Goal: Information Seeking & Learning: Find specific fact

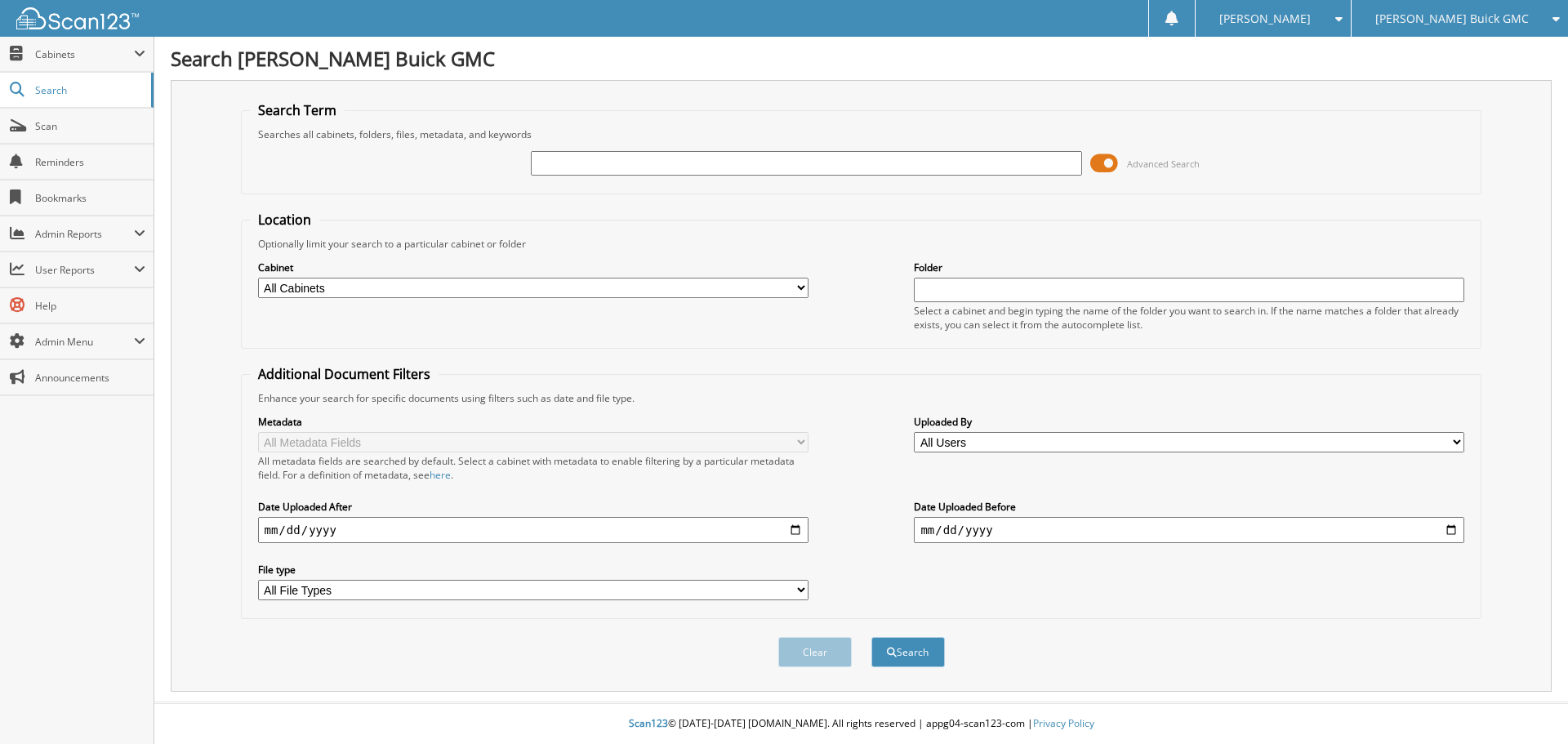
click at [601, 159] on input "text" at bounding box center [806, 163] width 550 height 24
type input "G33273"
click at [871, 638] on button "Search" at bounding box center [908, 653] width 73 height 30
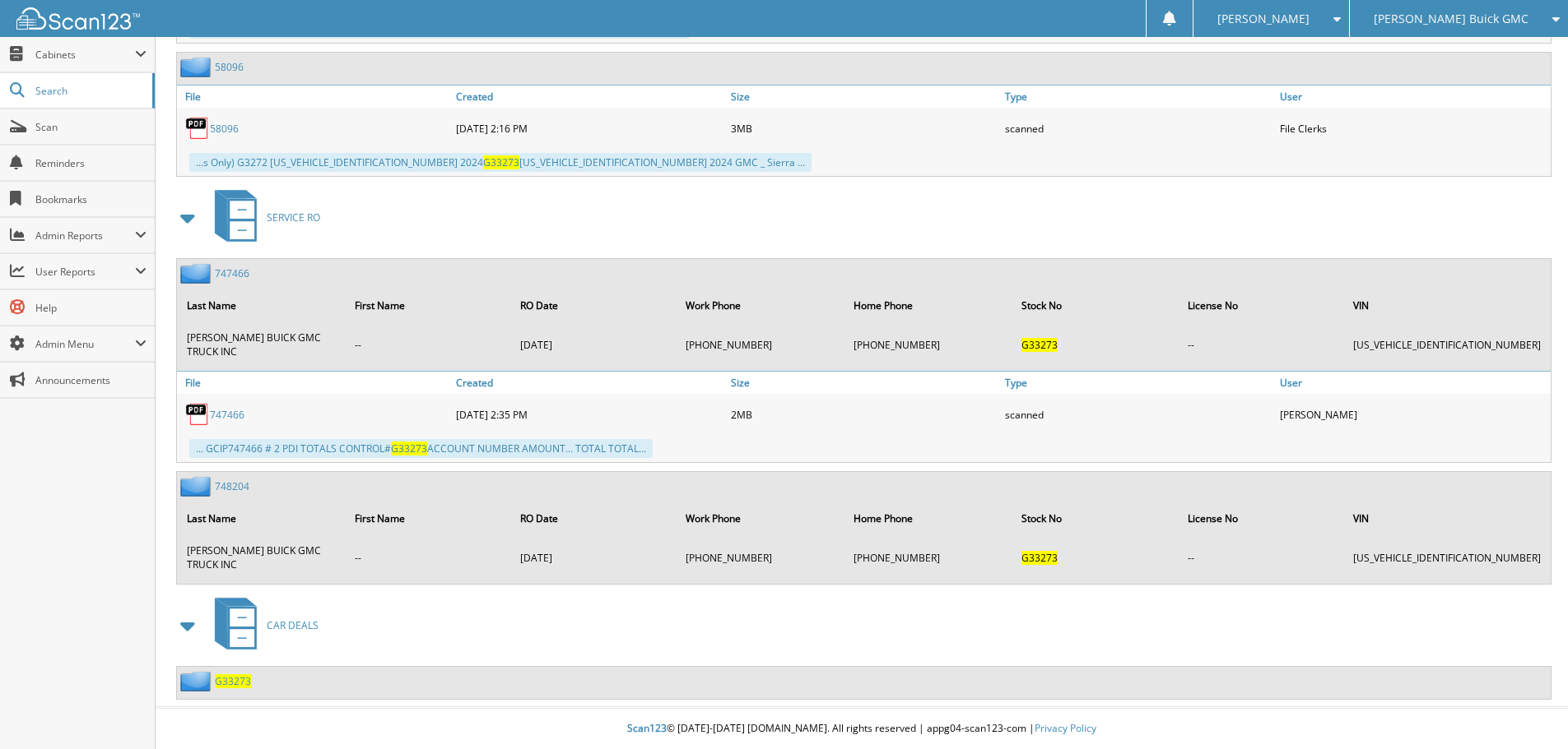
scroll to position [927, 0]
click at [224, 683] on span "G33273" at bounding box center [233, 681] width 36 height 14
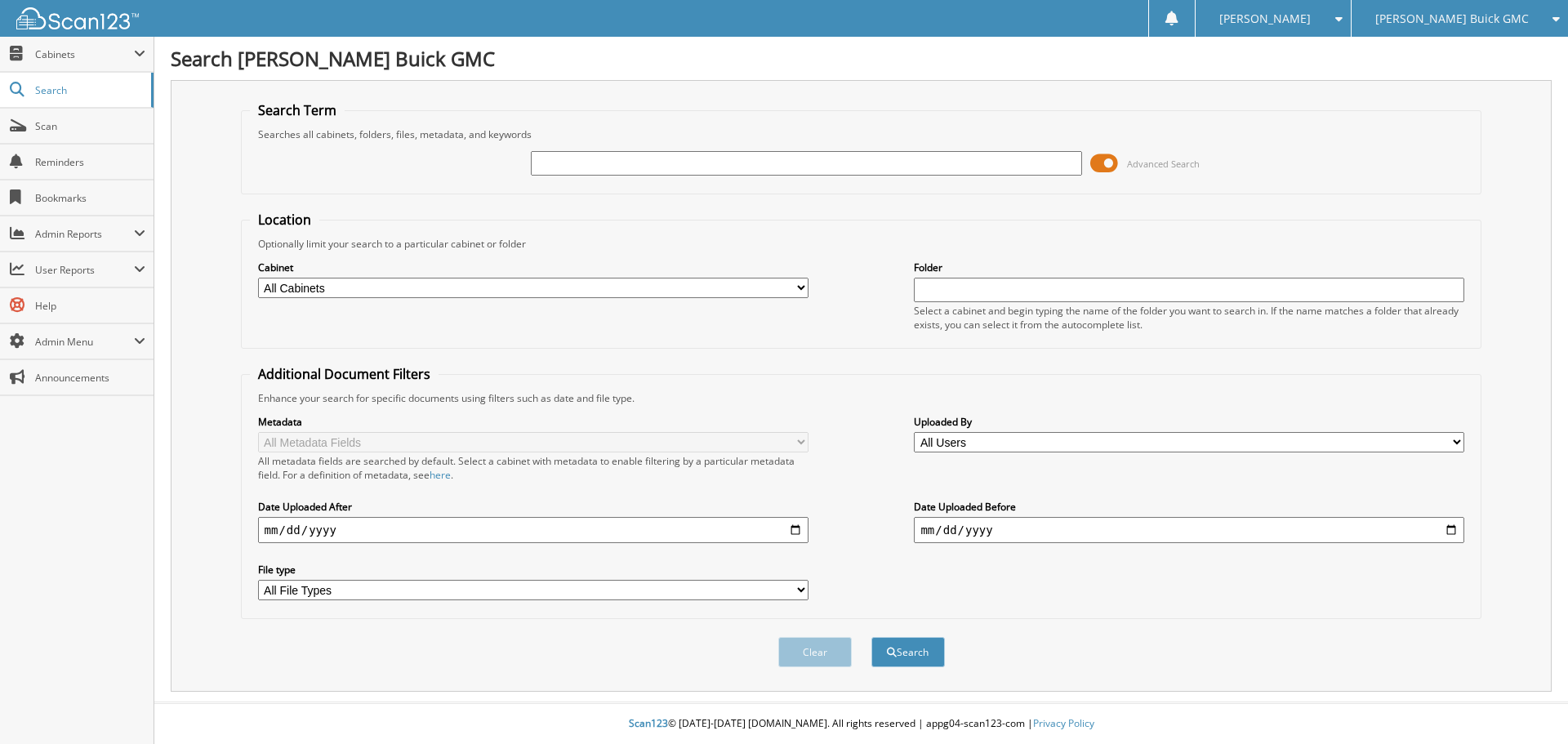
click at [557, 167] on input "text" at bounding box center [806, 163] width 550 height 24
type input "G3784"
click at [871, 638] on button "Search" at bounding box center [908, 653] width 73 height 30
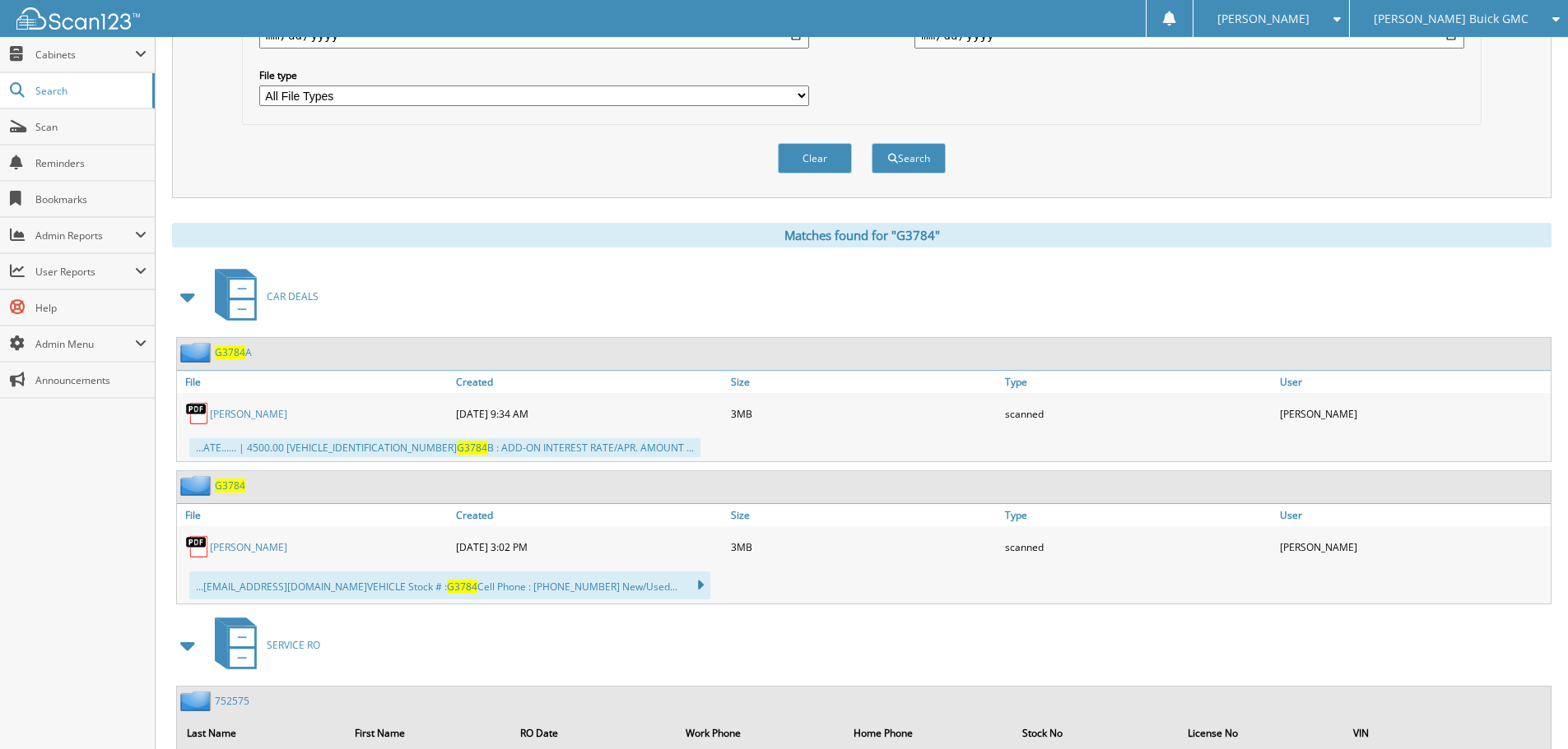
scroll to position [576, 0]
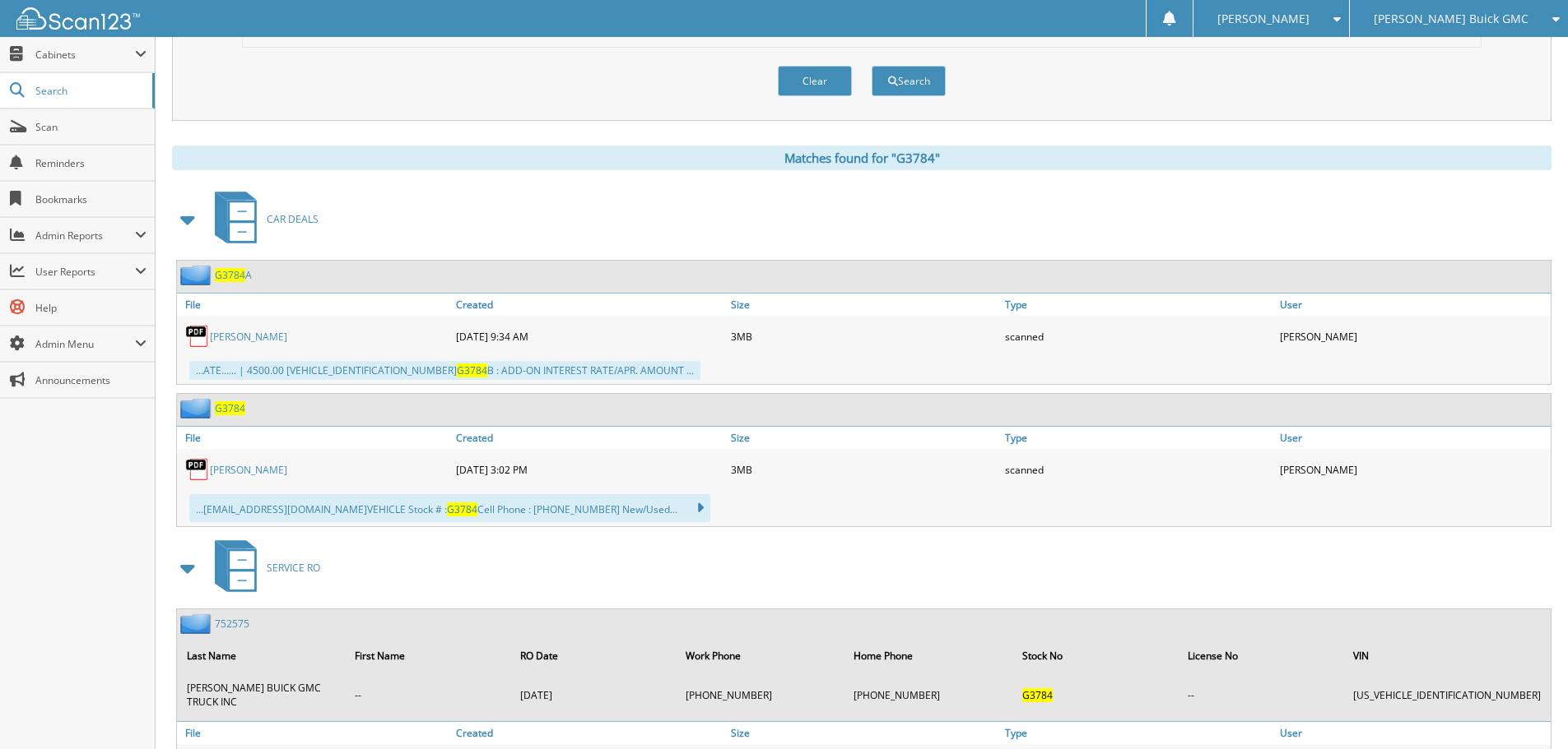
click at [227, 408] on span "G3784" at bounding box center [230, 409] width 30 height 14
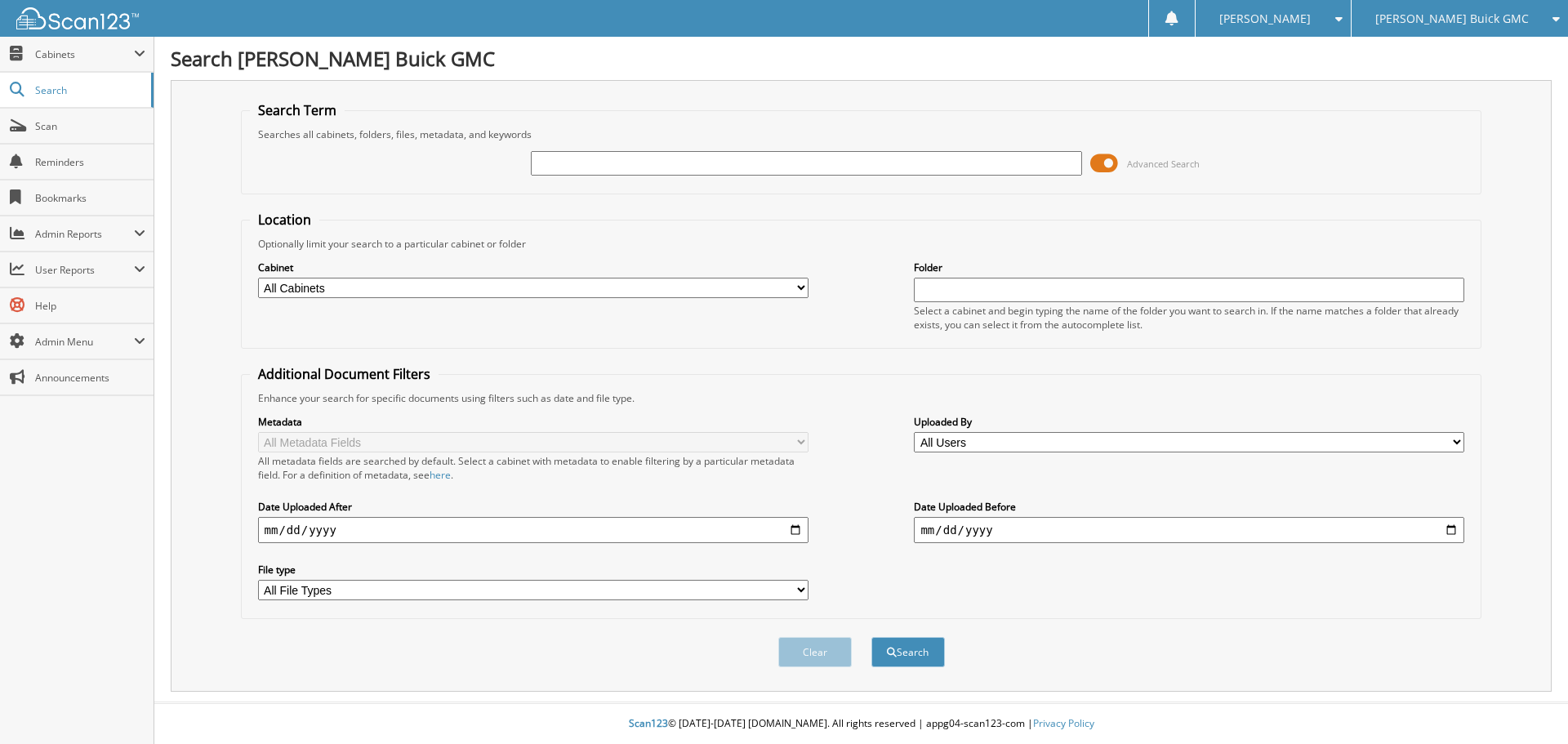
click at [594, 165] on input "text" at bounding box center [806, 163] width 550 height 24
type input "G3784"
click at [871, 638] on button "Search" at bounding box center [908, 653] width 73 height 30
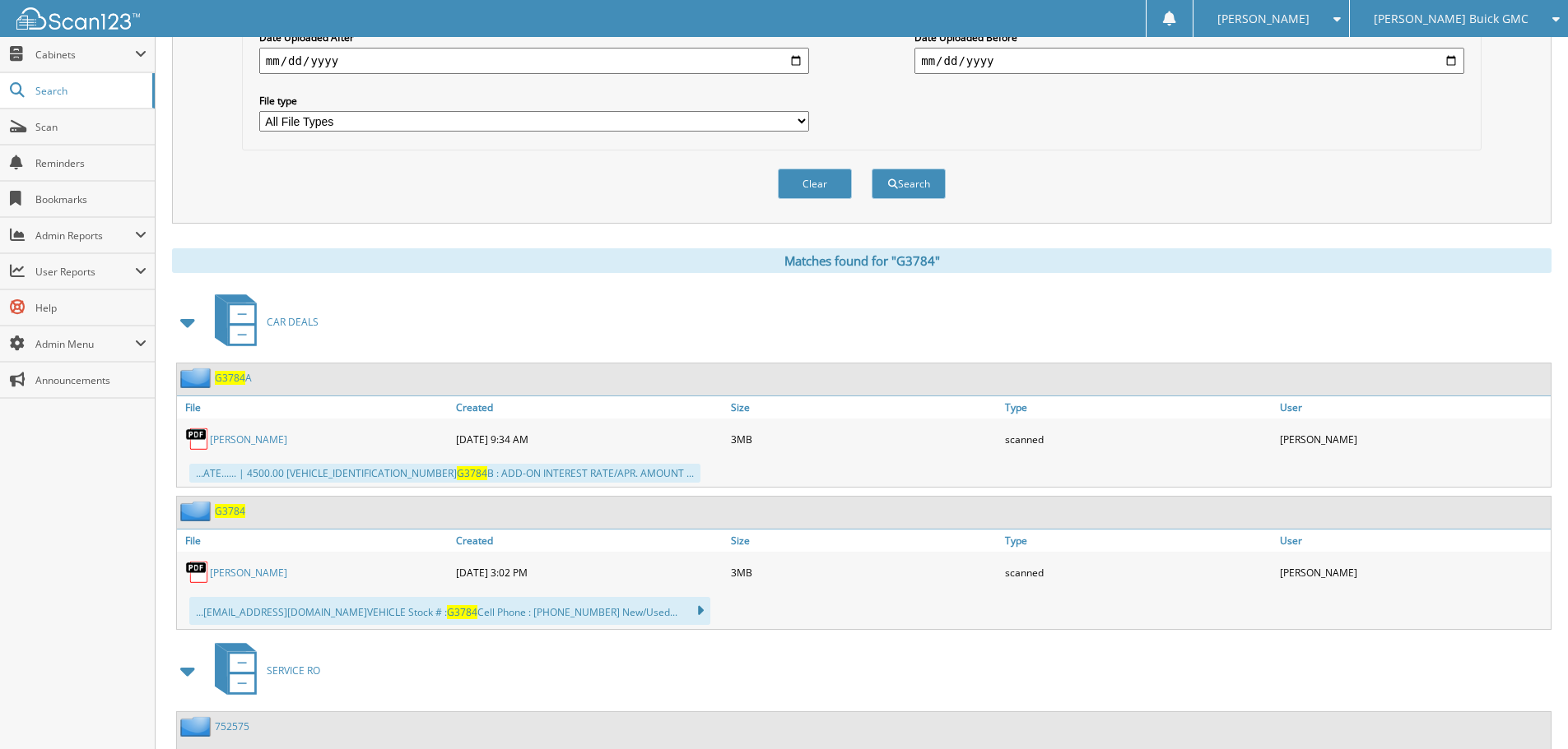
scroll to position [576, 0]
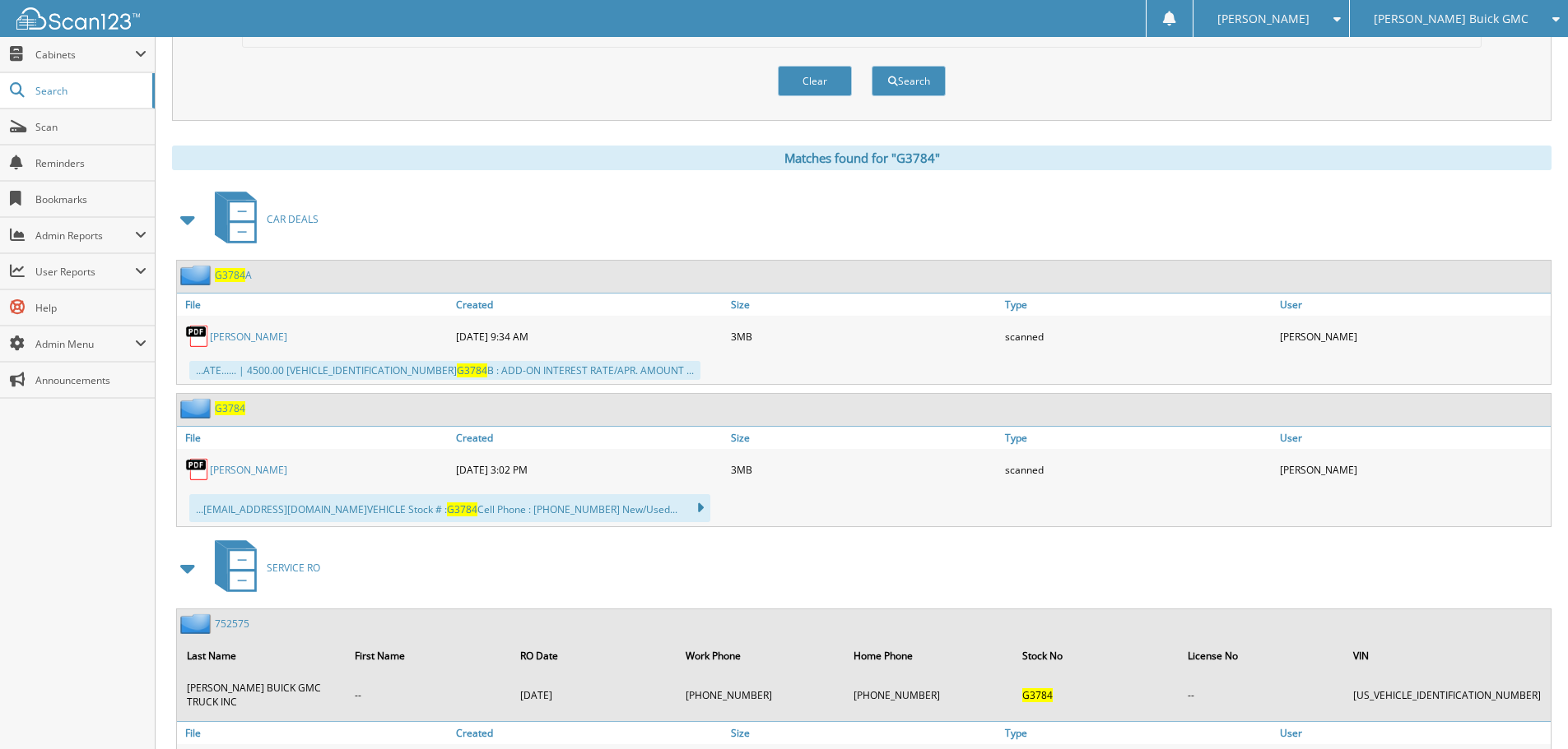
click at [229, 406] on span "G3784" at bounding box center [230, 409] width 30 height 14
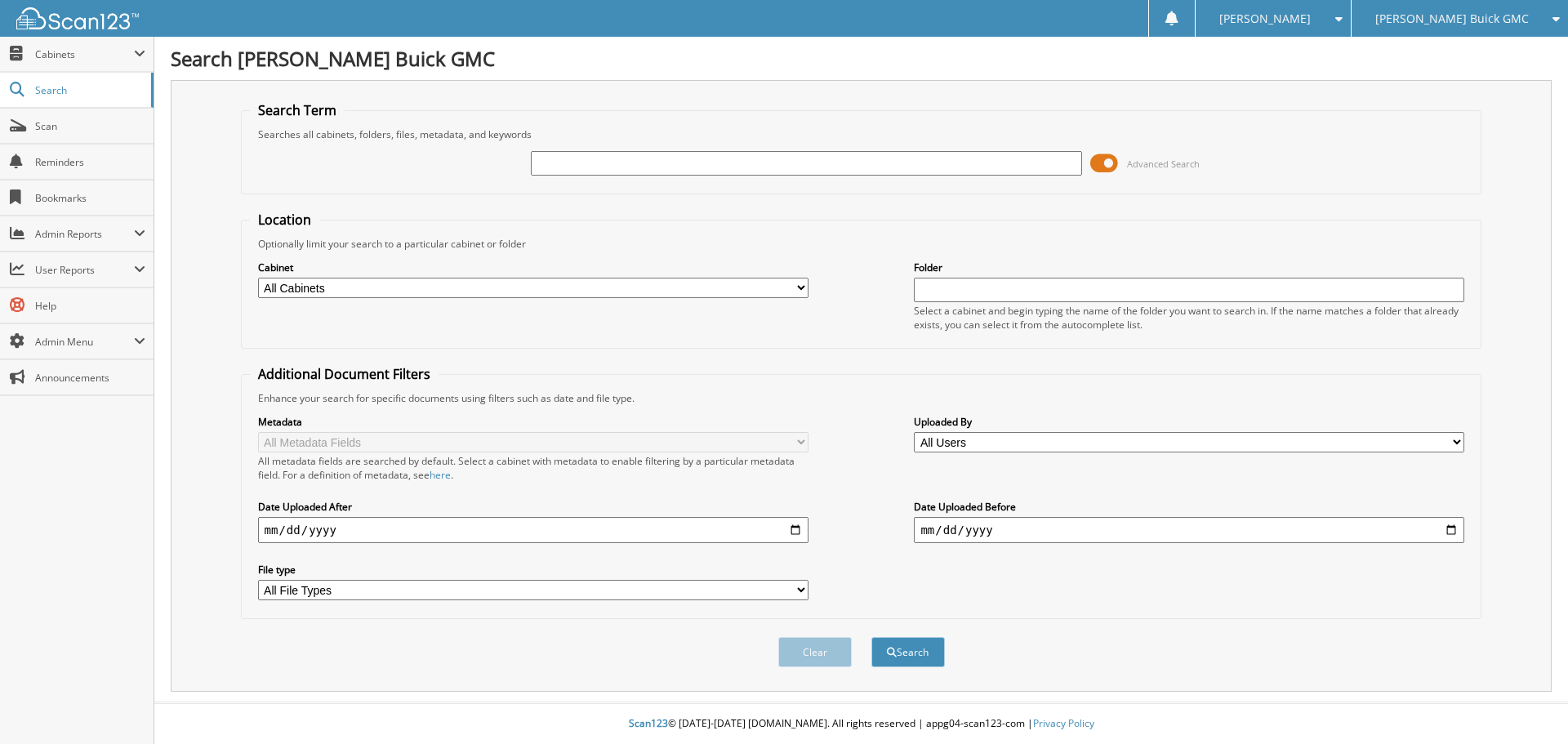
click at [565, 163] on input "text" at bounding box center [806, 163] width 550 height 24
type input "BP6799"
click at [871, 638] on button "Search" at bounding box center [908, 653] width 73 height 30
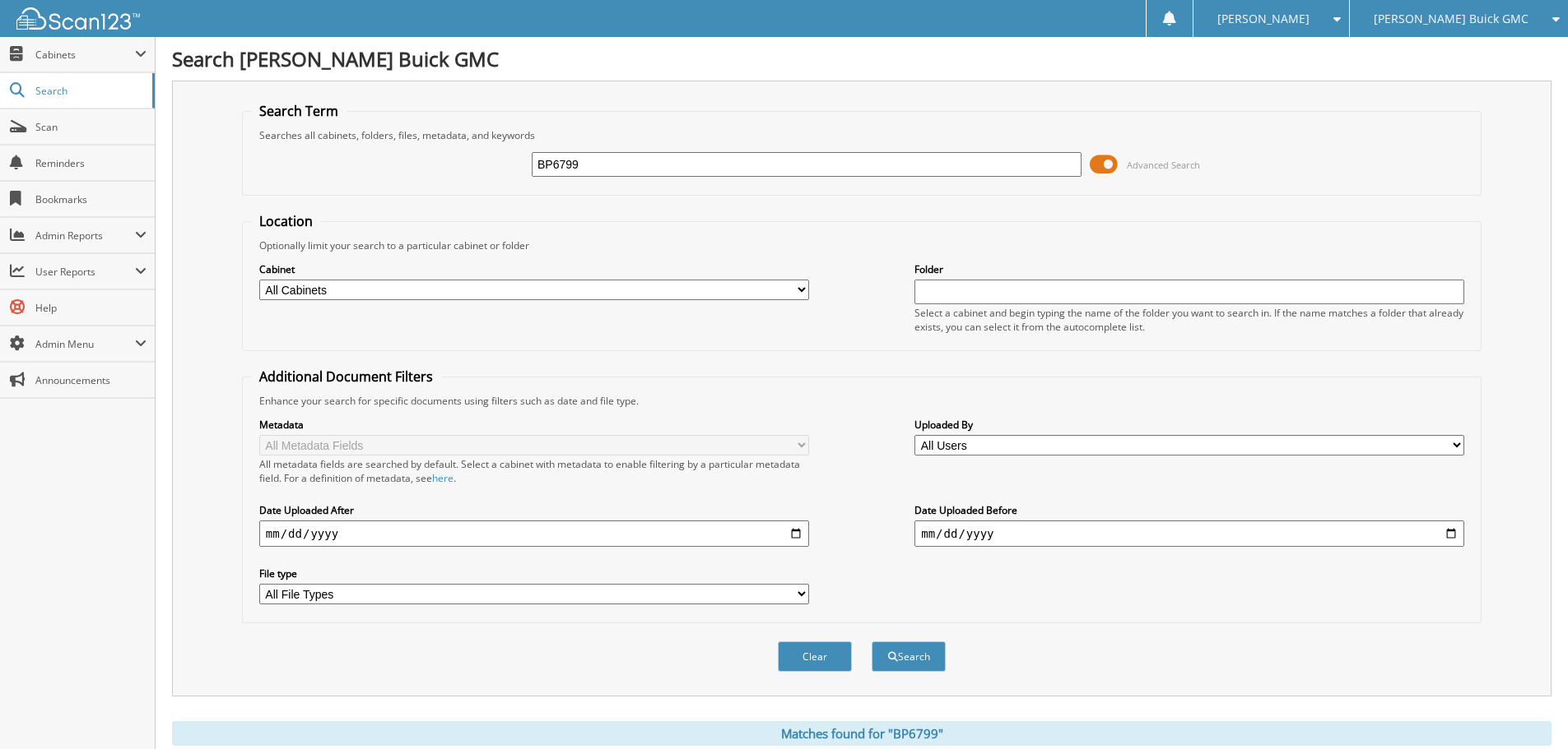
drag, startPoint x: 595, startPoint y: 163, endPoint x: 274, endPoint y: 182, distance: 321.6
click at [275, 182] on div "BP6799 Advanced Search" at bounding box center [861, 164] width 1222 height 44
type input "G3882A"
click at [872, 642] on button "Search" at bounding box center [908, 657] width 74 height 30
drag, startPoint x: 606, startPoint y: 161, endPoint x: 467, endPoint y: 170, distance: 139.3
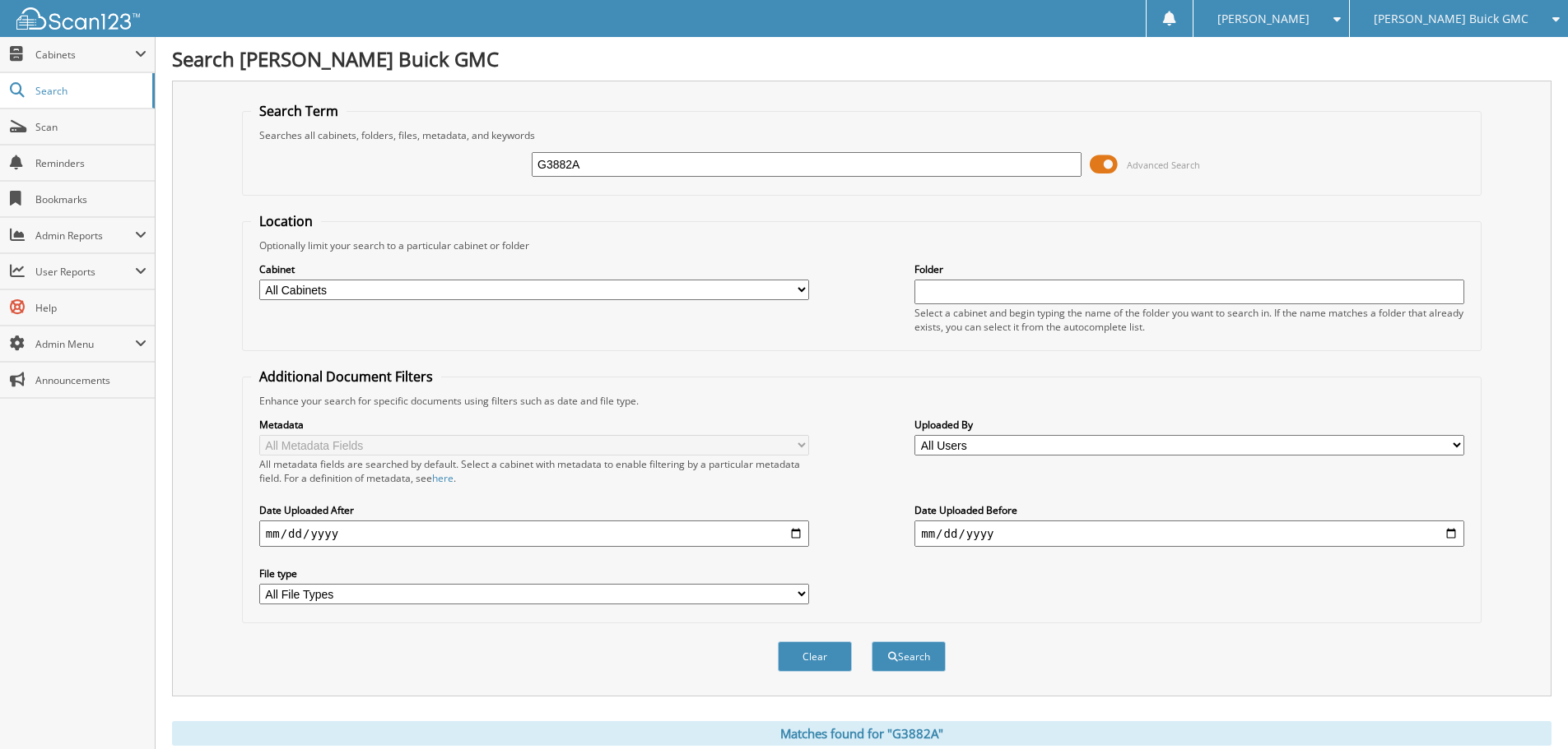
click at [471, 169] on div "G3882A Advanced Search" at bounding box center [861, 164] width 1222 height 44
type input "G3840A"
click at [872, 642] on button "Search" at bounding box center [908, 657] width 74 height 30
